Goal: Task Accomplishment & Management: Use online tool/utility

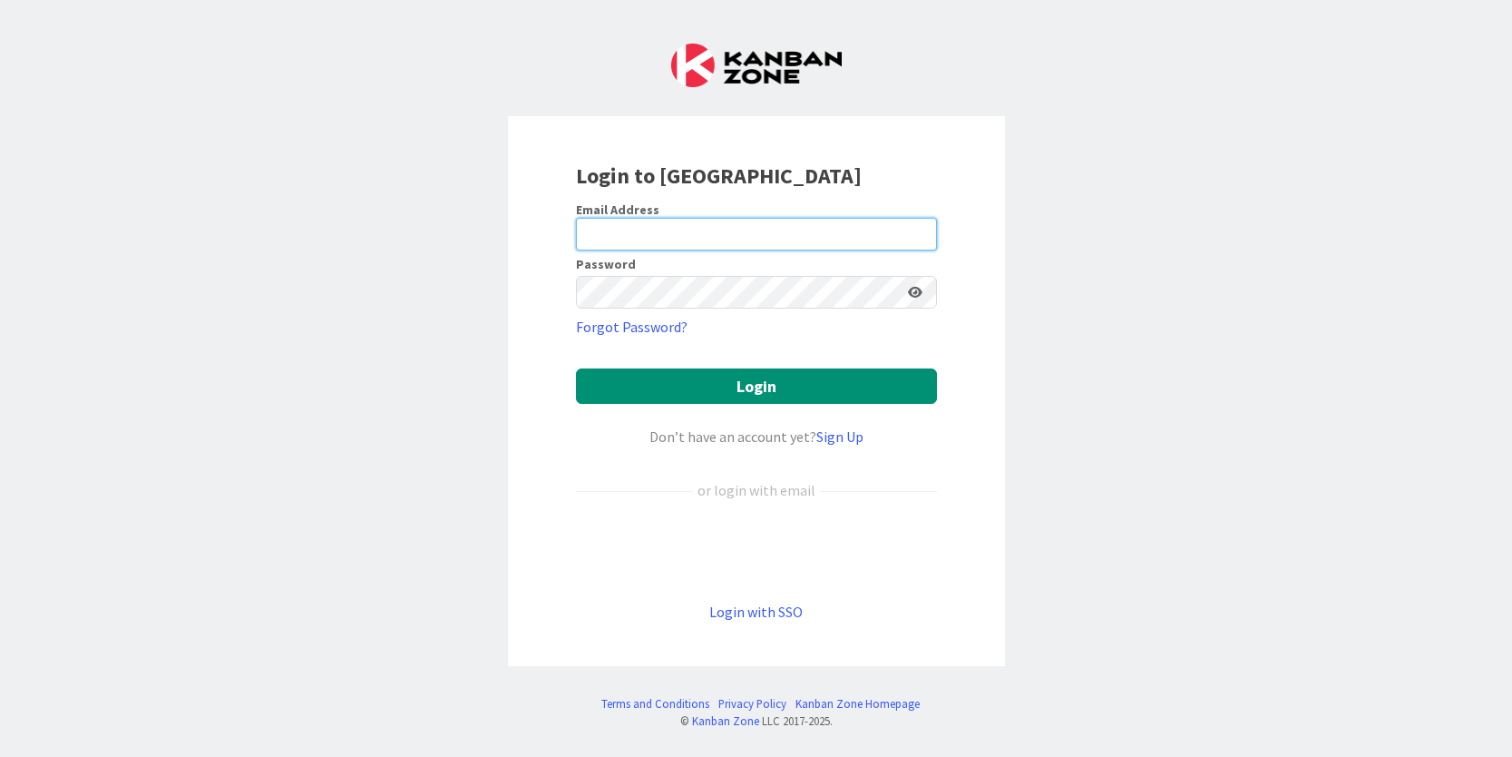
click at [655, 232] on input "email" at bounding box center [756, 234] width 361 height 33
click at [682, 226] on input "email" at bounding box center [756, 234] width 361 height 33
type input "[PERSON_NAME][EMAIL_ADDRESS][DOMAIN_NAME]"
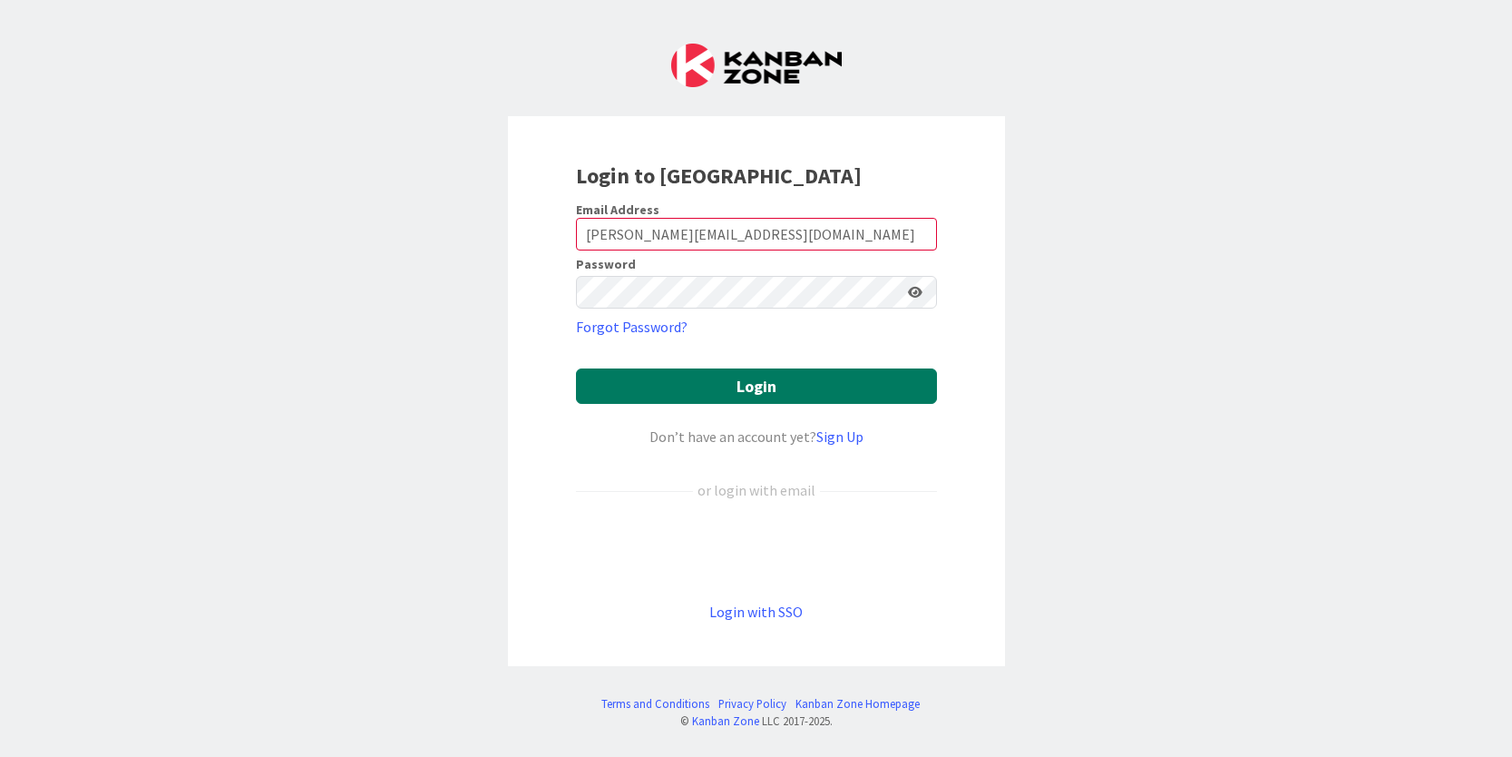
click at [624, 386] on button "Login" at bounding box center [756, 385] width 361 height 35
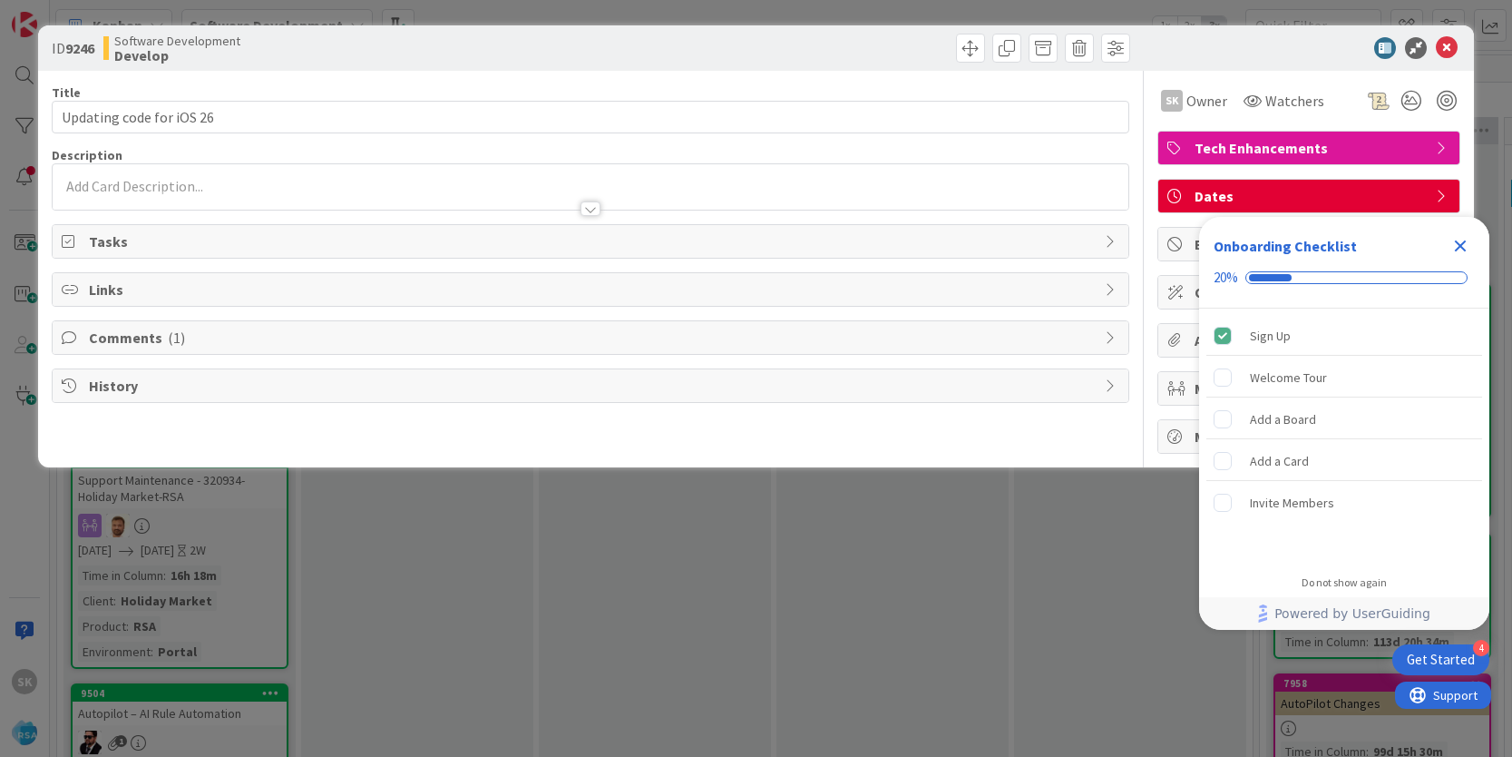
click at [1454, 253] on icon "Close Checklist" at bounding box center [1461, 246] width 22 height 22
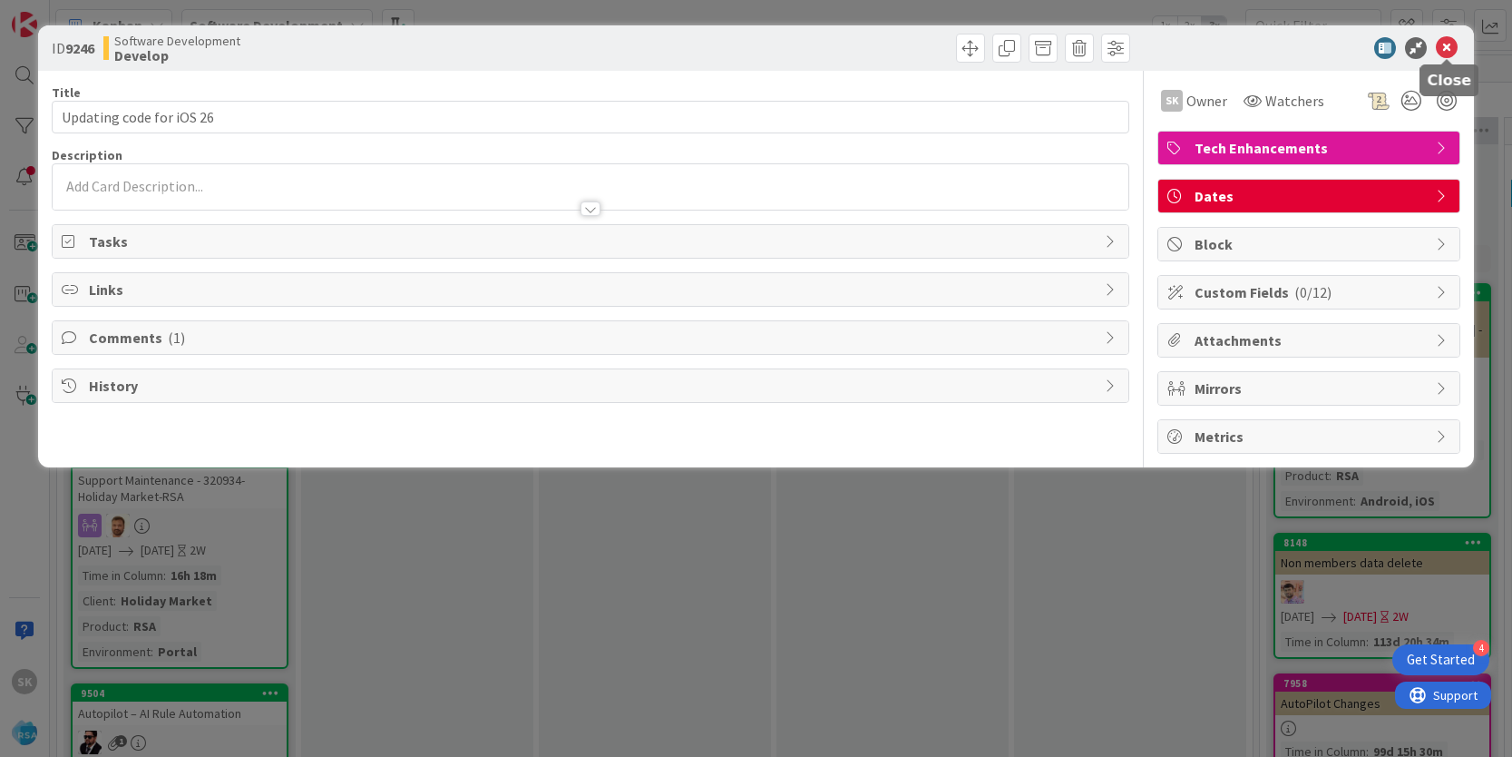
click at [1448, 44] on icon at bounding box center [1447, 48] width 22 height 22
